Goal: Transaction & Acquisition: Purchase product/service

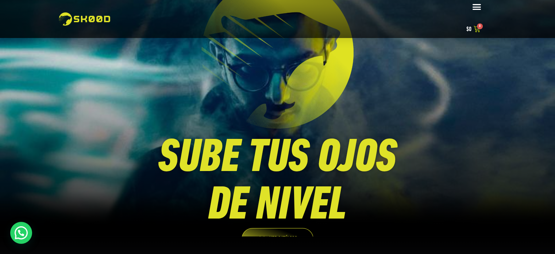
click at [478, 4] on icon "Alternar menú" at bounding box center [476, 6] width 9 height 9
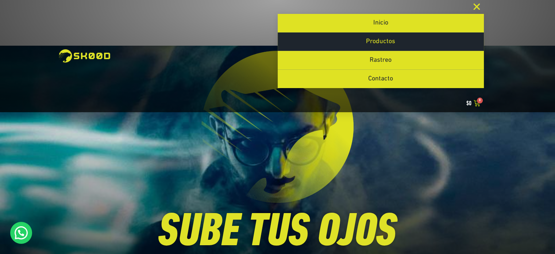
click at [364, 41] on link "Productos" at bounding box center [381, 41] width 206 height 18
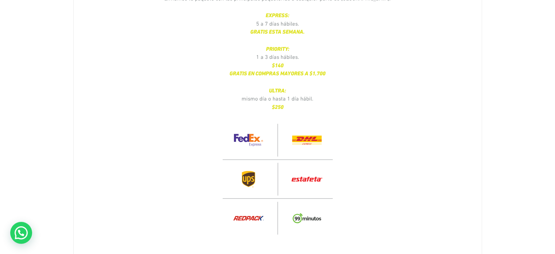
scroll to position [803, 0]
